Goal: Task Accomplishment & Management: Use online tool/utility

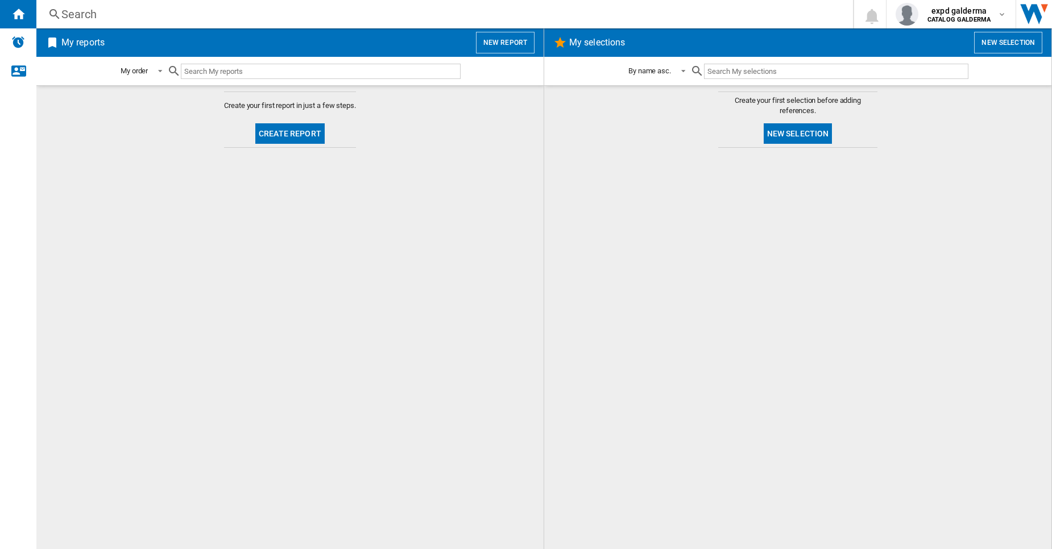
click at [518, 49] on button "New report" at bounding box center [505, 43] width 59 height 22
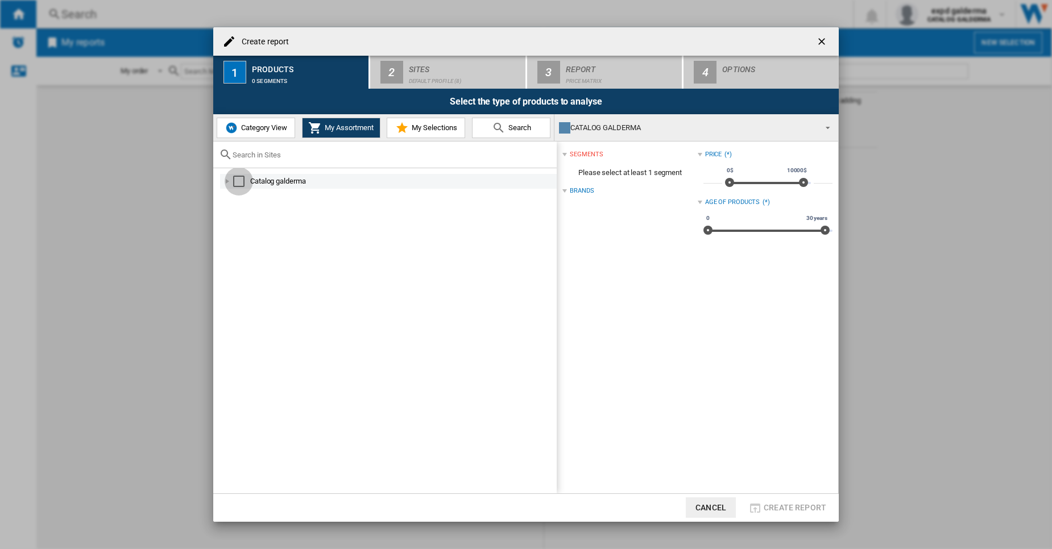
click at [237, 187] on div "Select" at bounding box center [238, 181] width 11 height 11
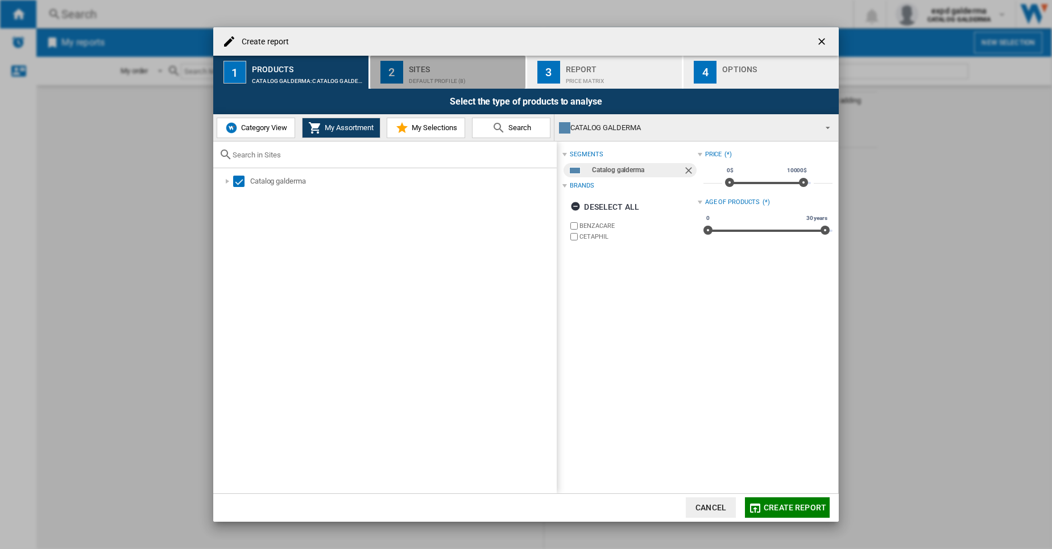
click at [461, 82] on div "Default profile (8)" at bounding box center [465, 78] width 112 height 12
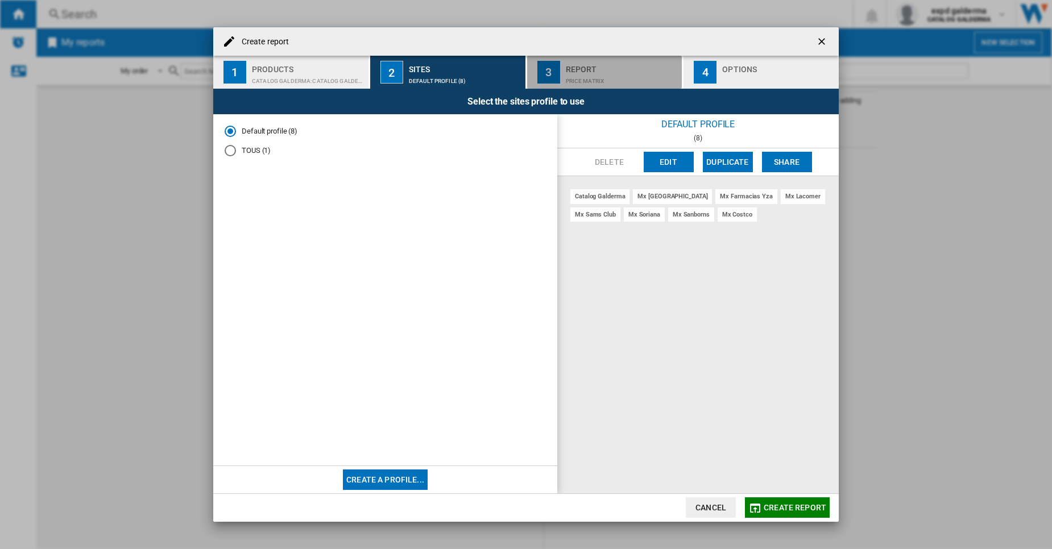
click at [596, 77] on div "Price Matrix" at bounding box center [622, 78] width 112 height 12
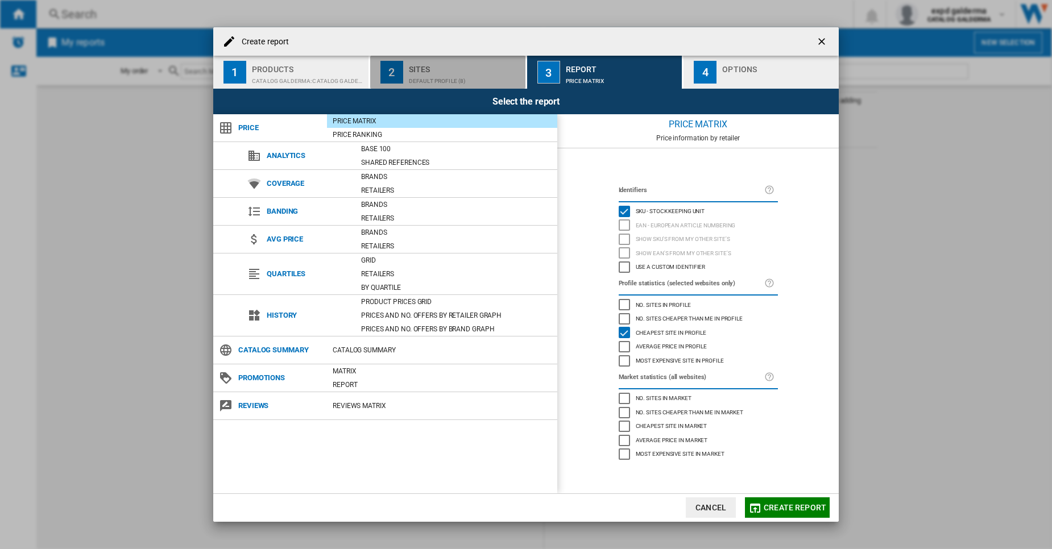
click at [425, 67] on div "Sites" at bounding box center [465, 66] width 112 height 12
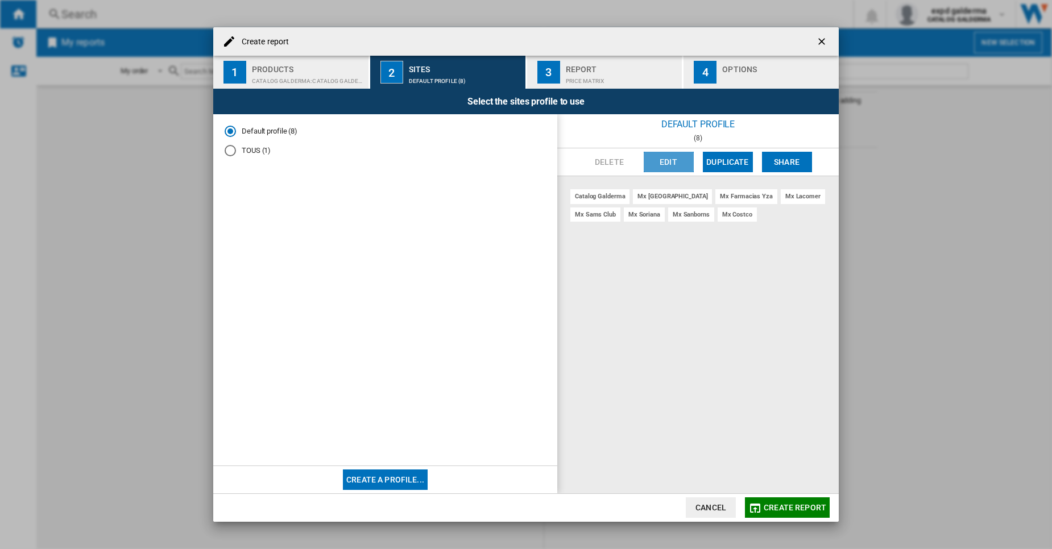
click at [660, 161] on button "Edit" at bounding box center [669, 162] width 50 height 20
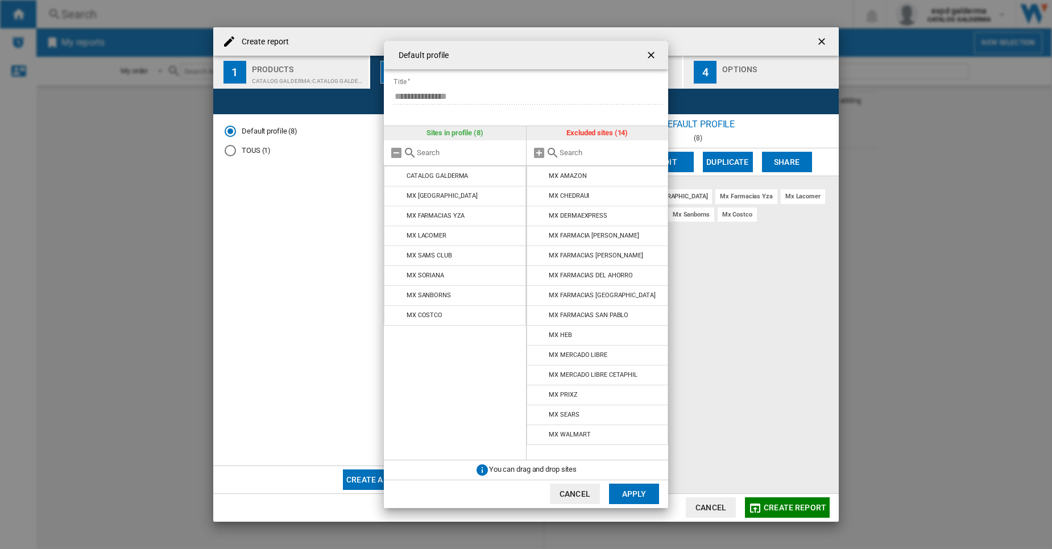
click at [578, 151] on input "text" at bounding box center [612, 152] width 104 height 9
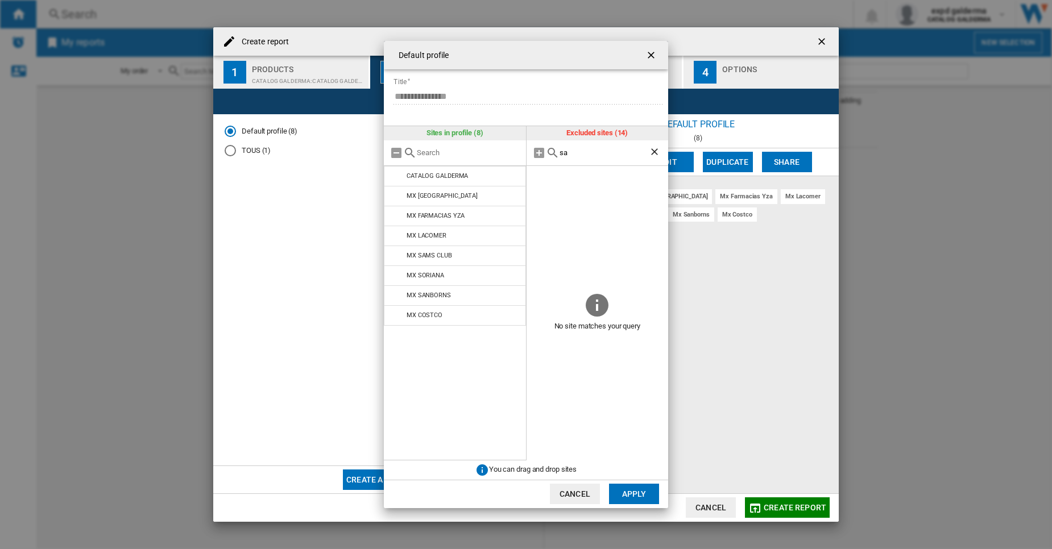
type input "s"
type input "la"
click at [654, 154] on ng-md-icon "Clear search" at bounding box center [656, 153] width 14 height 14
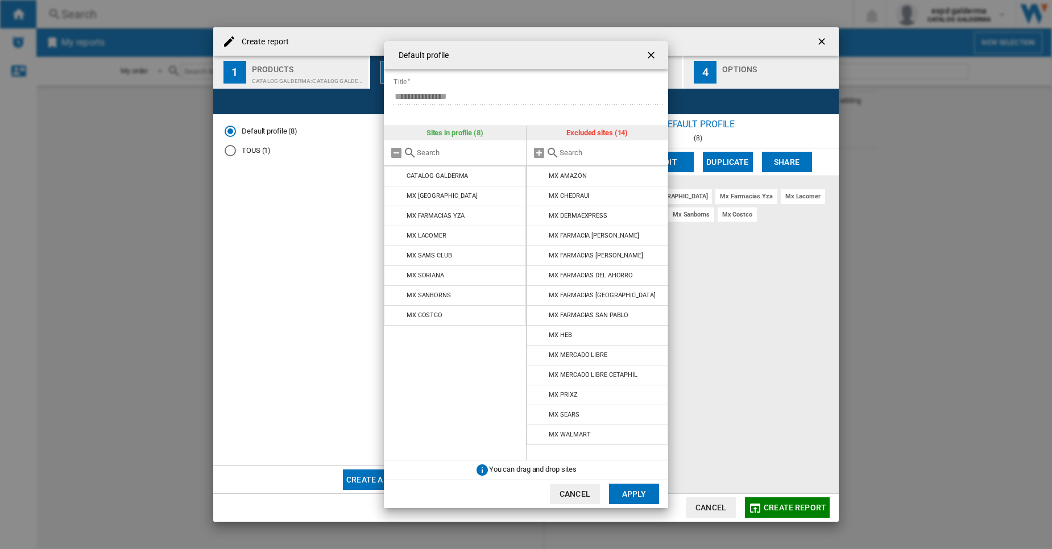
click at [654, 58] on ng-md-icon "getI18NText('BUTTONS.CLOSE_DIALOG')" at bounding box center [653, 56] width 14 height 14
